Goal: Navigation & Orientation: Find specific page/section

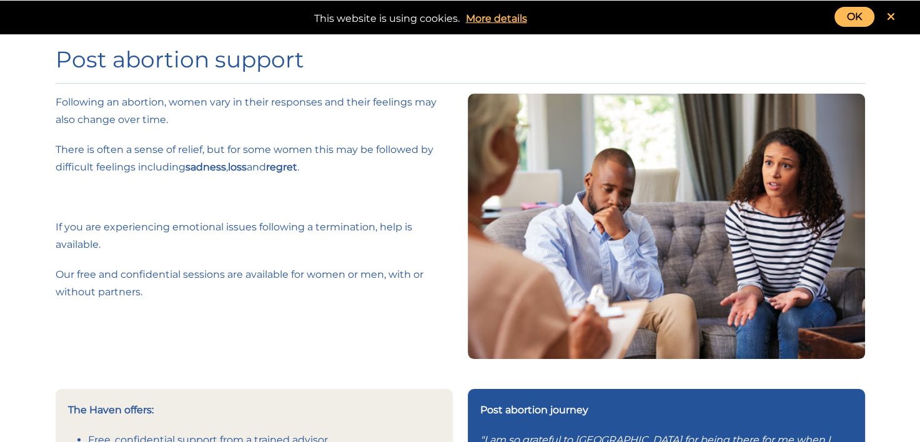
click at [844, 15] on link "OK" at bounding box center [854, 17] width 40 height 20
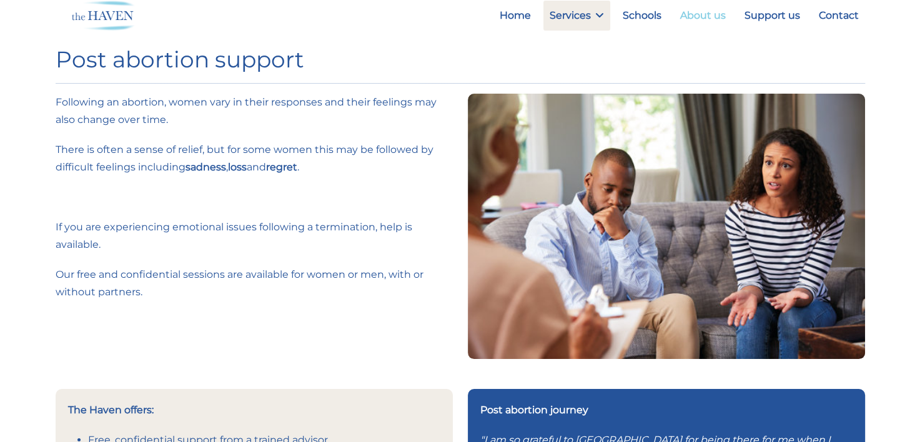
click at [684, 17] on link "About us" at bounding box center [703, 16] width 58 height 30
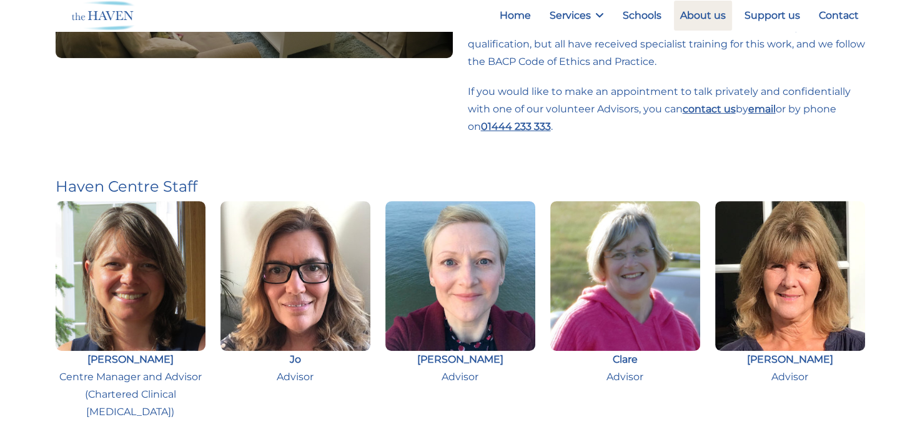
scroll to position [543, 0]
